Goal: Task Accomplishment & Management: Manage account settings

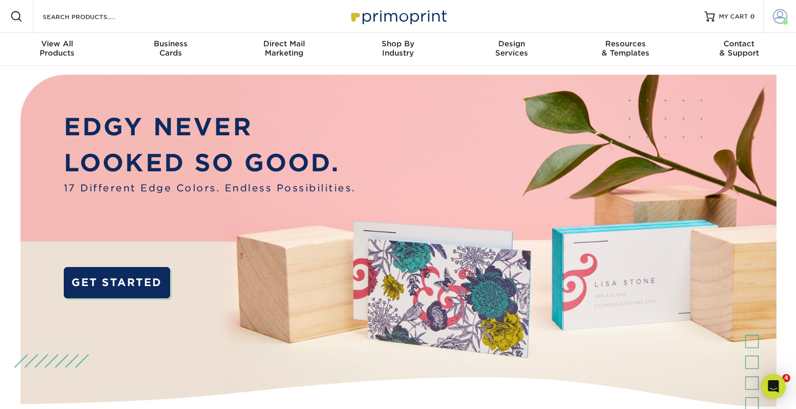
click at [776, 13] on span at bounding box center [780, 16] width 14 height 14
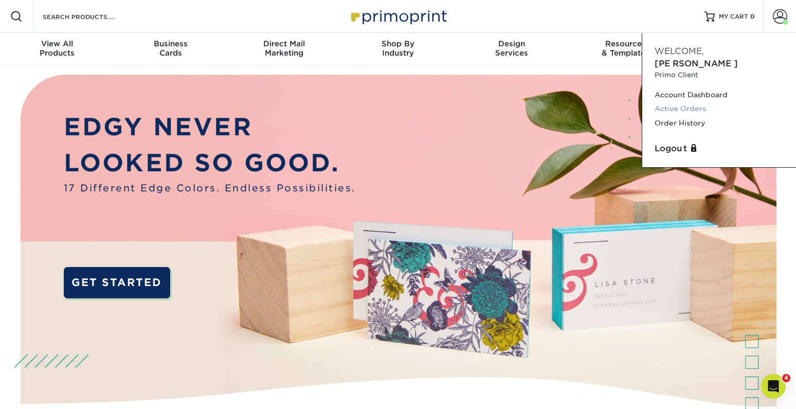
click at [685, 102] on link "Active Orders" at bounding box center [719, 109] width 129 height 14
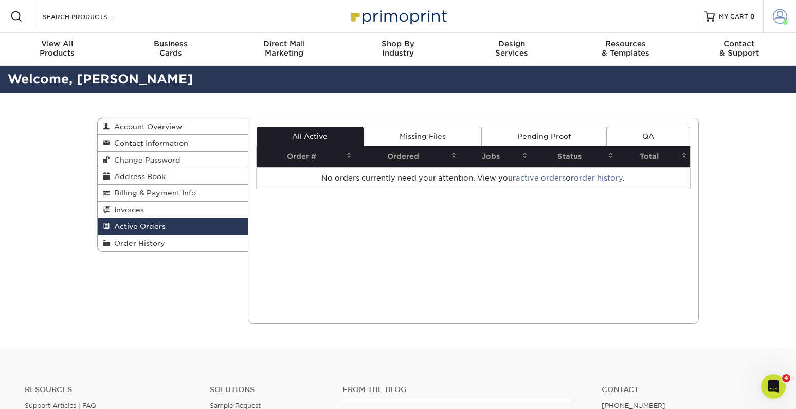
click at [783, 21] on span at bounding box center [785, 22] width 5 height 5
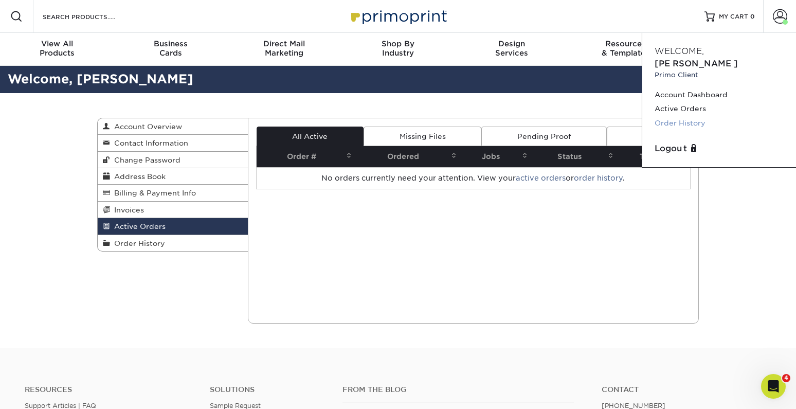
click at [661, 116] on link "Order History" at bounding box center [719, 123] width 129 height 14
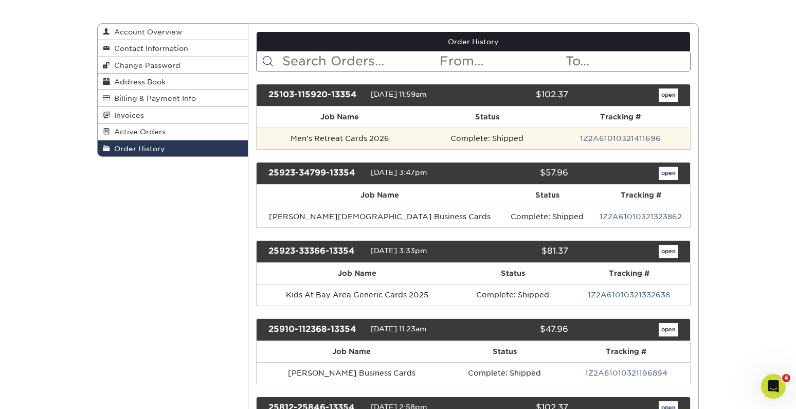
scroll to position [93, 0]
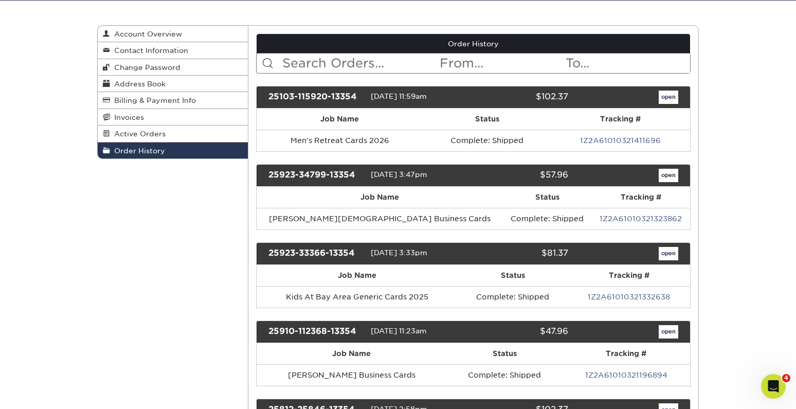
click at [668, 171] on link "open" at bounding box center [669, 175] width 20 height 13
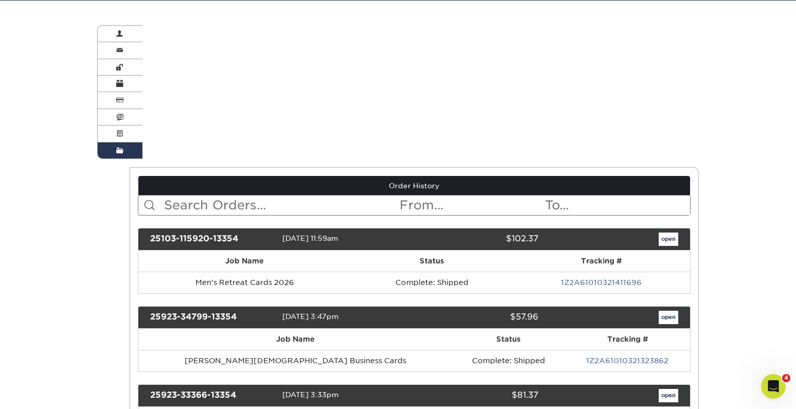
scroll to position [0, 0]
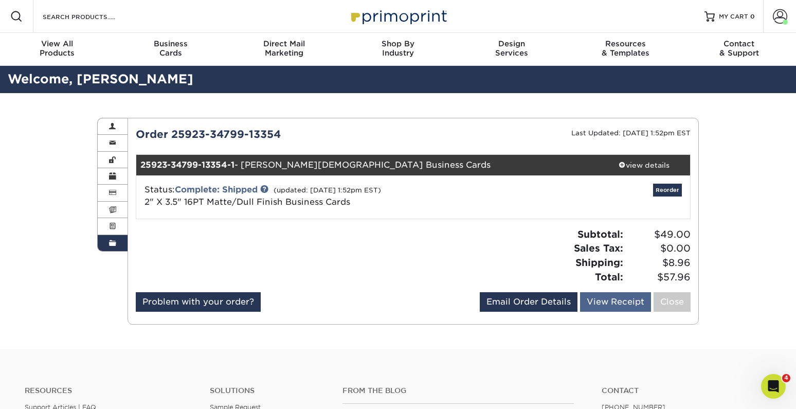
click at [619, 301] on link "View Receipt" at bounding box center [615, 302] width 71 height 20
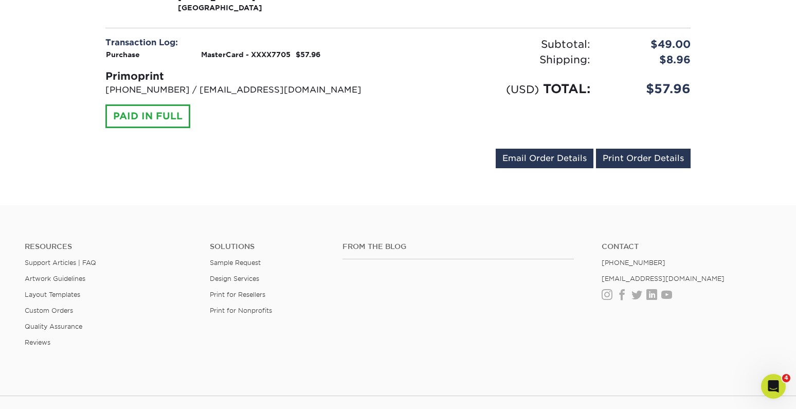
scroll to position [279, 0]
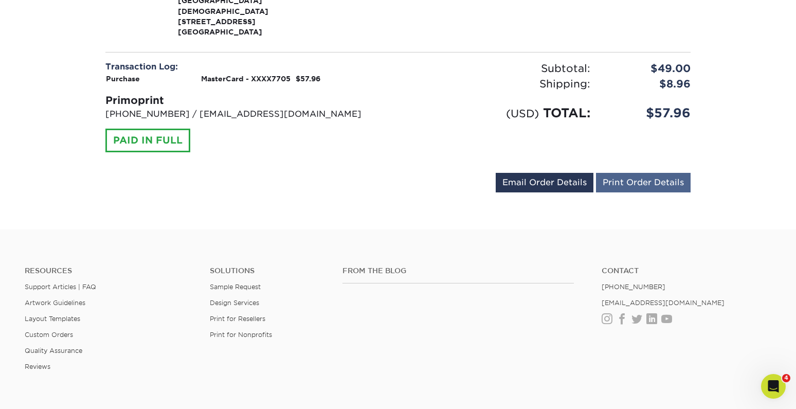
click at [621, 173] on link "Print Order Details" at bounding box center [643, 183] width 95 height 20
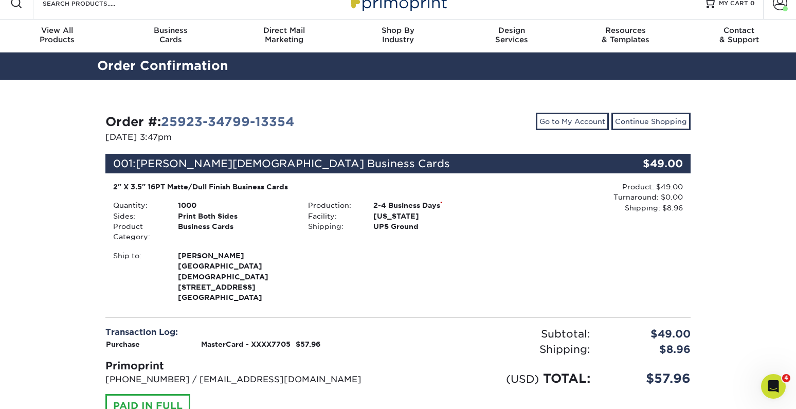
scroll to position [14, 0]
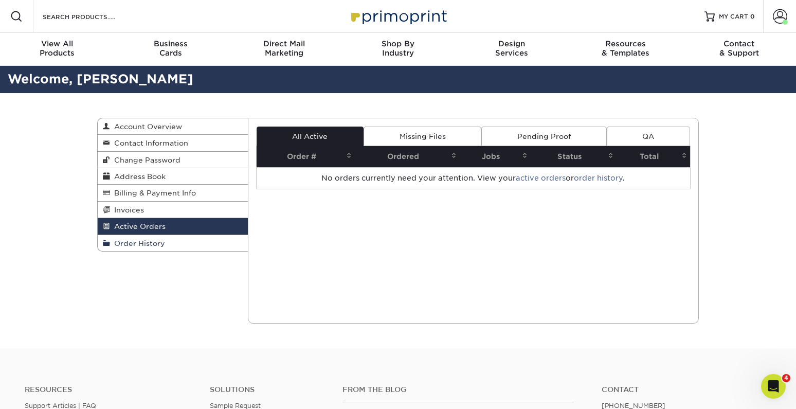
click at [156, 239] on span "Order History" at bounding box center [137, 243] width 55 height 8
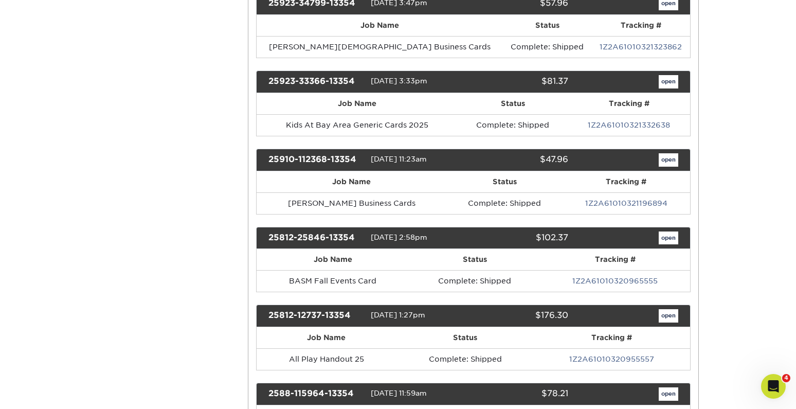
scroll to position [267, 0]
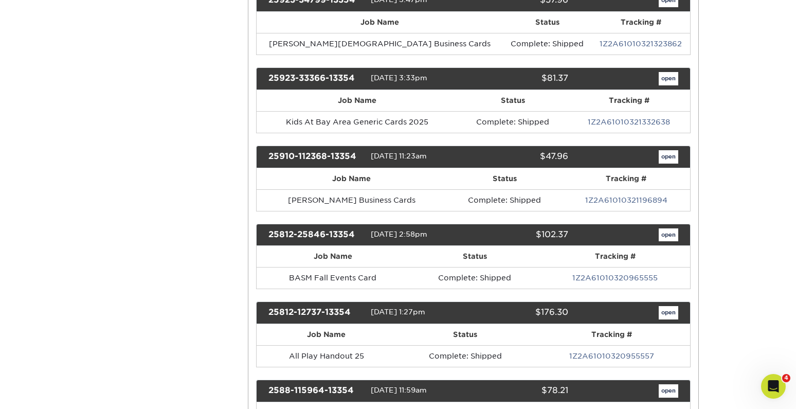
click at [665, 154] on link "open" at bounding box center [669, 156] width 20 height 13
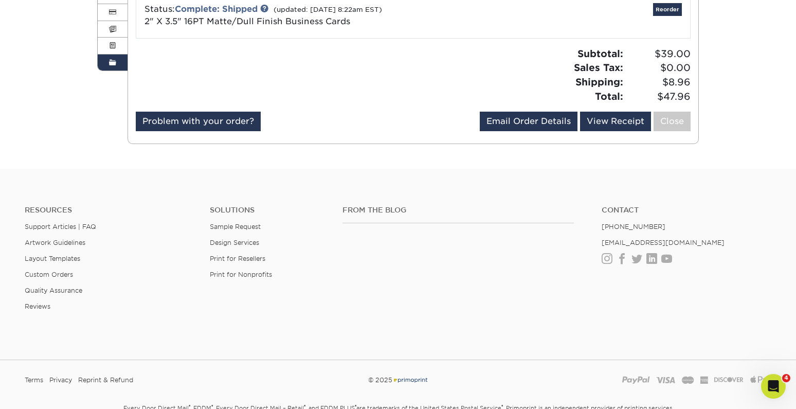
scroll to position [196, 0]
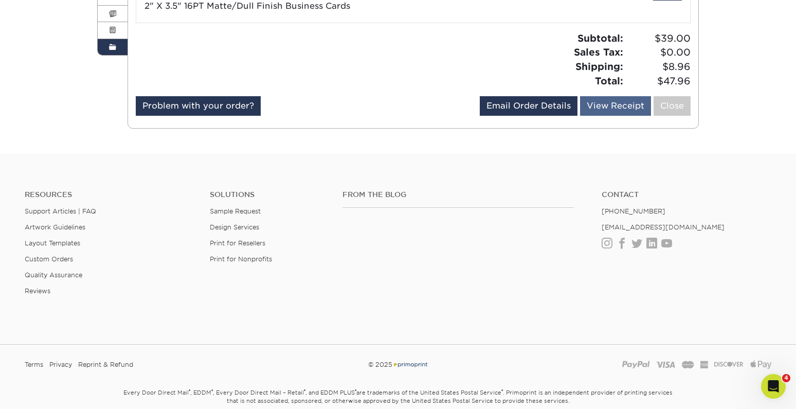
click at [613, 112] on link "View Receipt" at bounding box center [615, 106] width 71 height 20
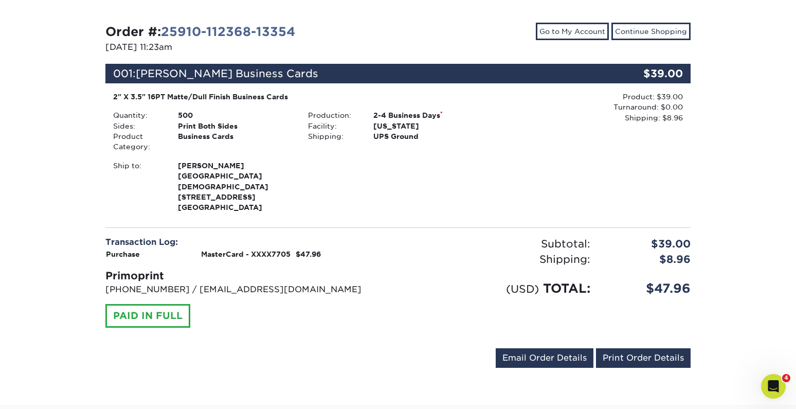
scroll to position [110, 0]
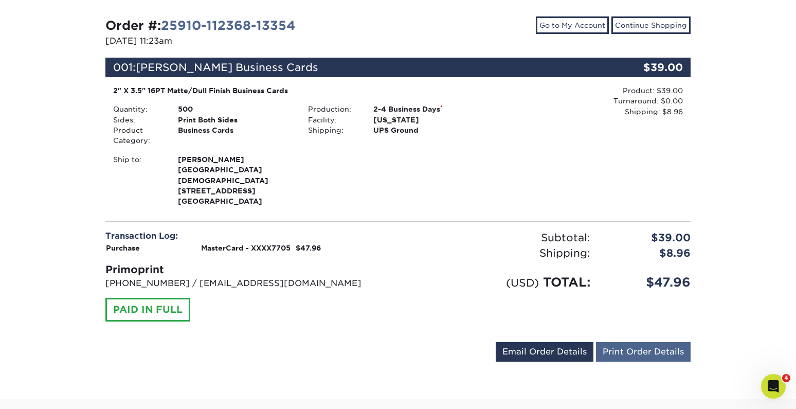
click at [640, 344] on link "Print Order Details" at bounding box center [643, 352] width 95 height 20
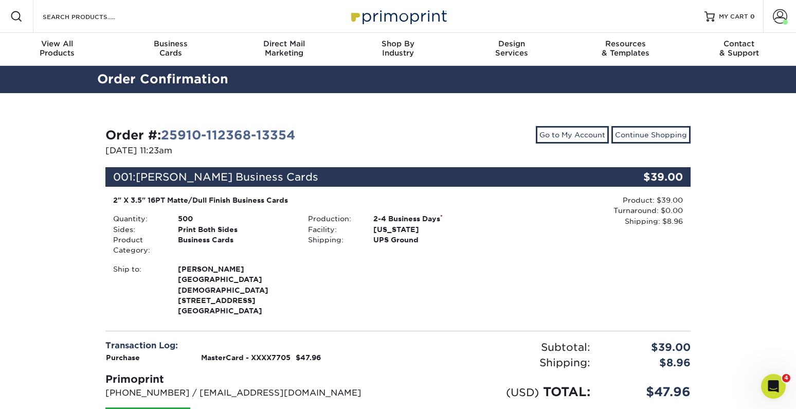
scroll to position [0, 0]
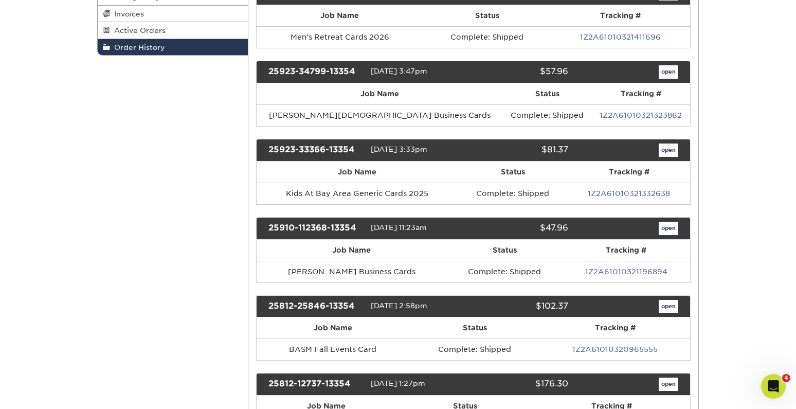
click at [673, 146] on link "open" at bounding box center [669, 149] width 20 height 13
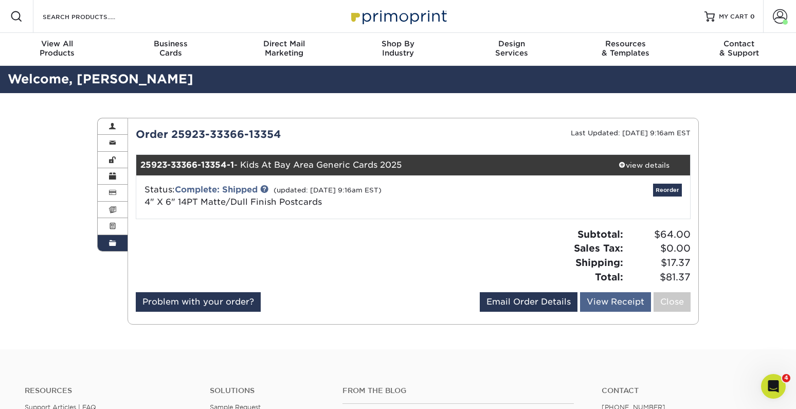
click at [618, 299] on link "View Receipt" at bounding box center [615, 302] width 71 height 20
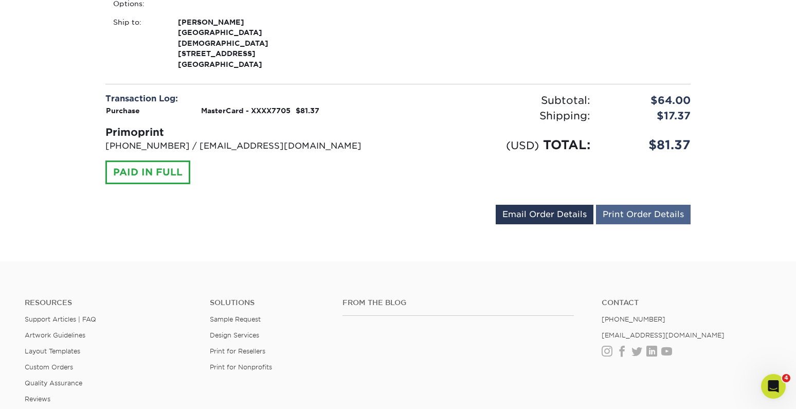
scroll to position [310, 0]
click at [636, 204] on link "Print Order Details" at bounding box center [643, 214] width 95 height 20
